Goal: Task Accomplishment & Management: Manage account settings

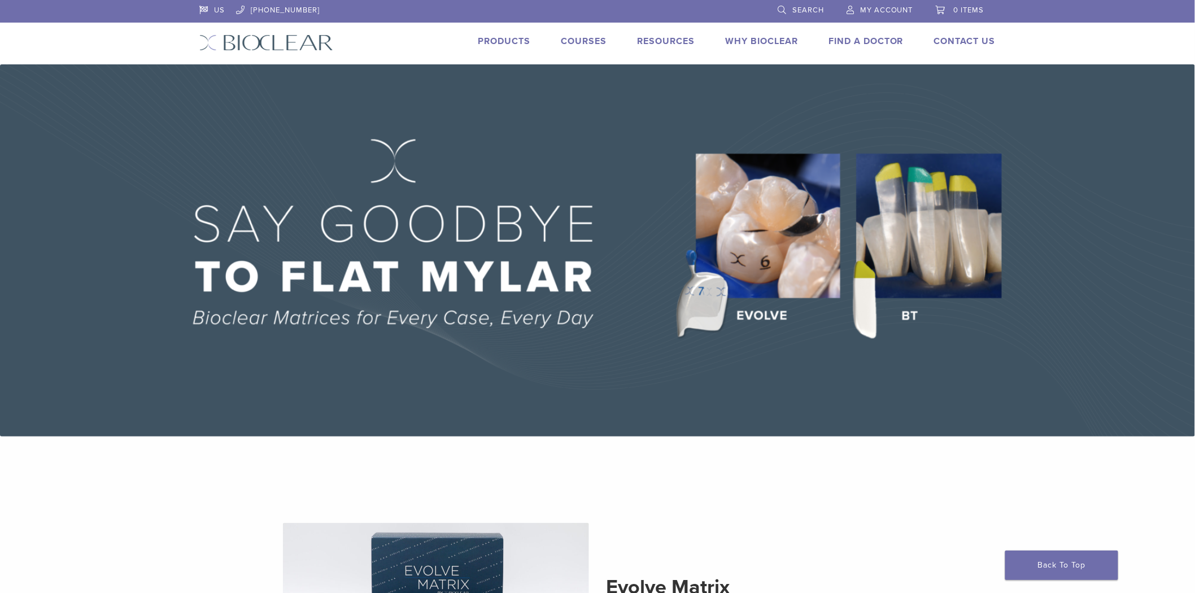
click at [877, 10] on span "My Account" at bounding box center [886, 10] width 53 height 9
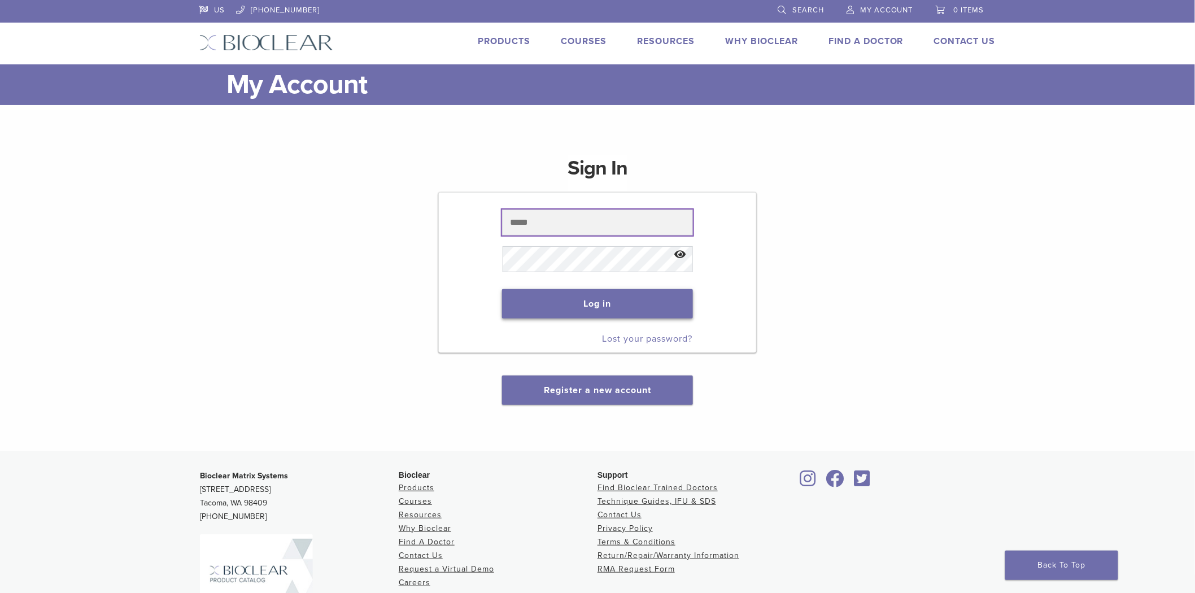
type input "**********"
click at [624, 314] on button "Log in" at bounding box center [597, 303] width 190 height 29
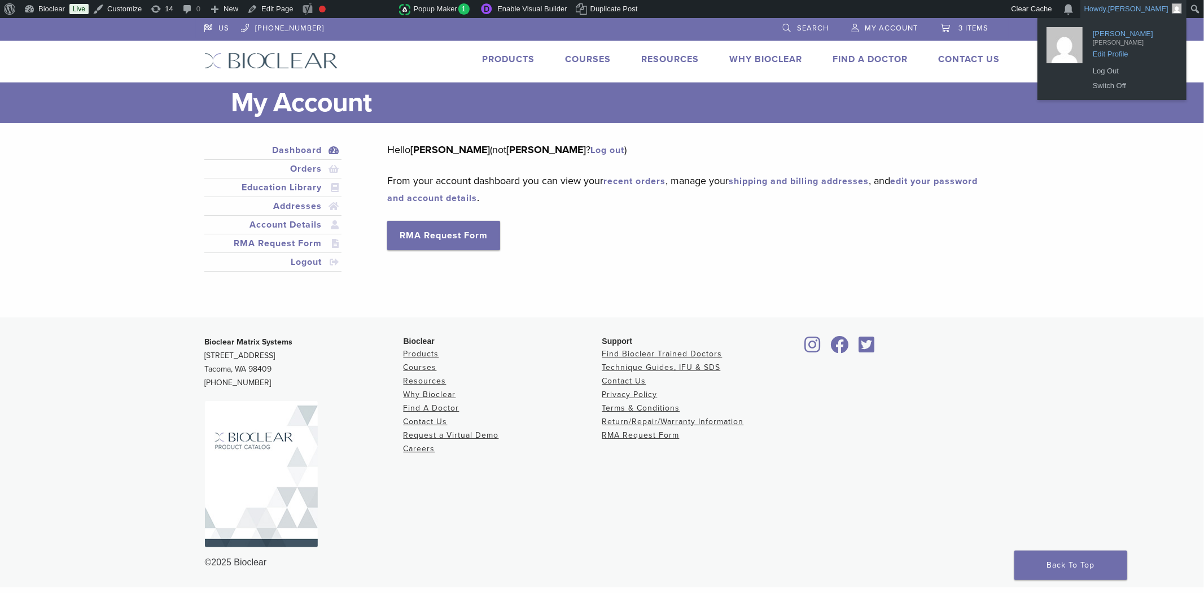
click at [1120, 51] on span "Edit Profile" at bounding box center [1132, 50] width 79 height 10
